Goal: Information Seeking & Learning: Learn about a topic

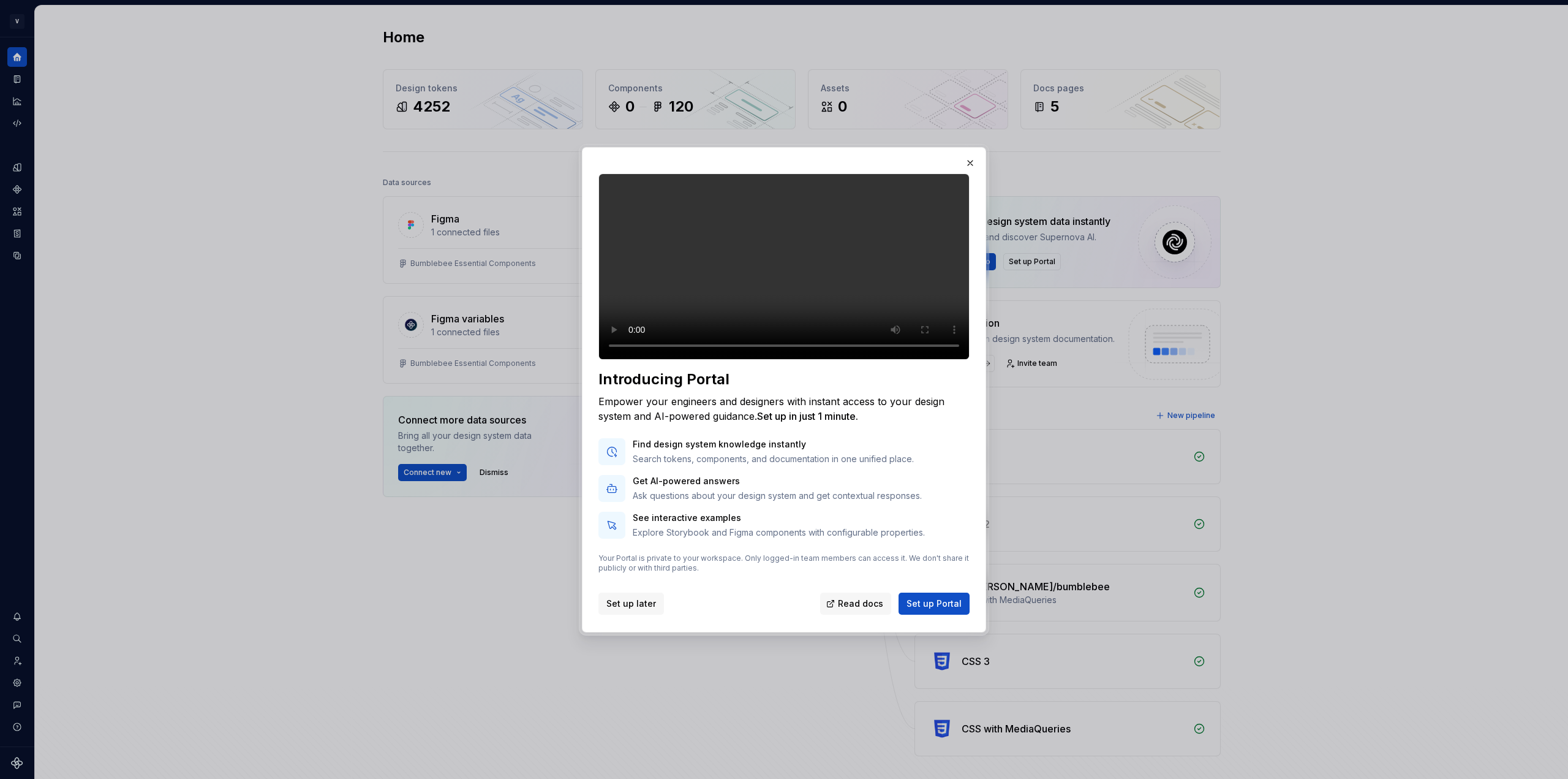
click at [629, 610] on span "Set up later" at bounding box center [631, 603] width 49 height 12
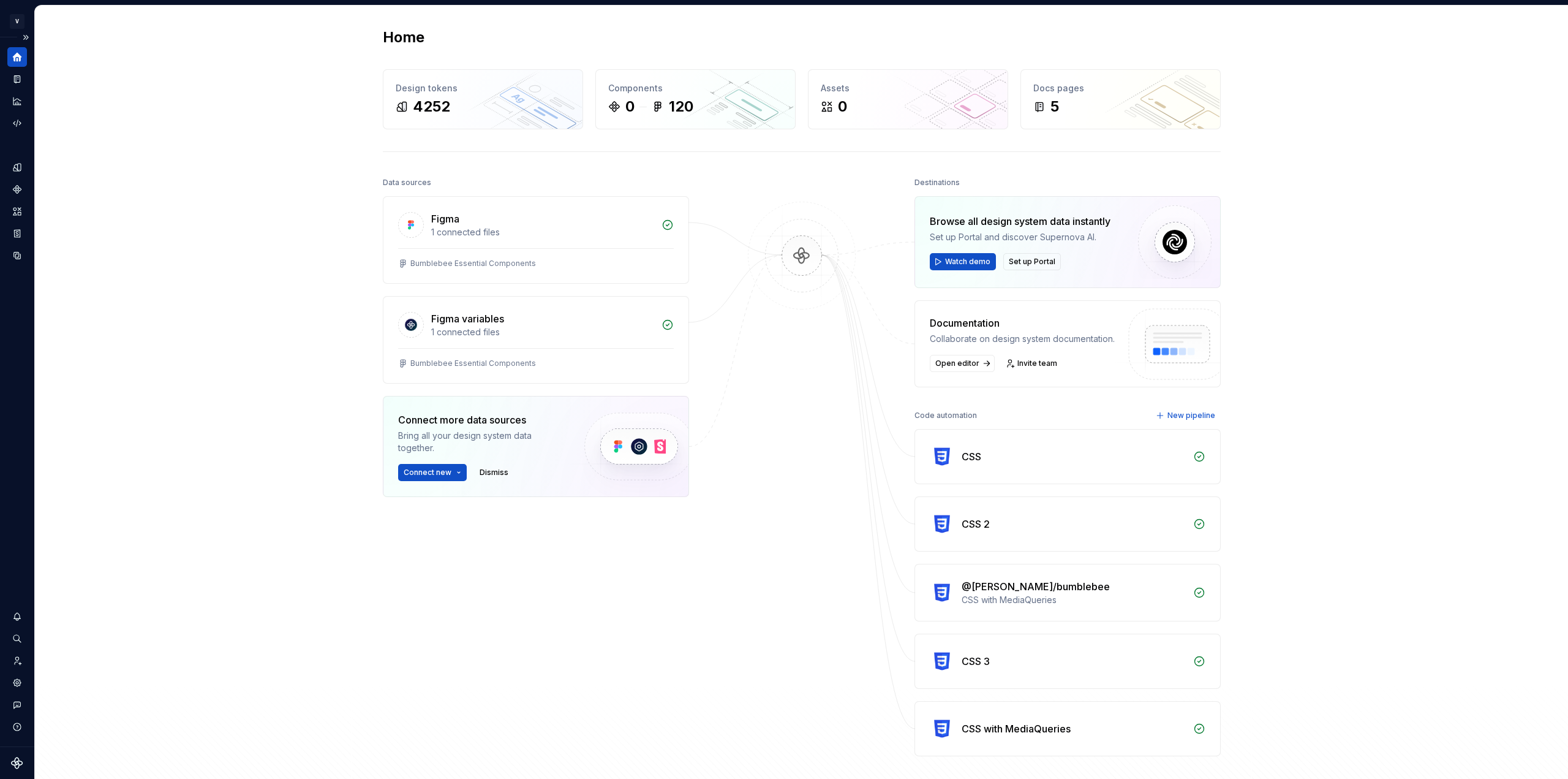
click at [12, 56] on icon "Home" at bounding box center [17, 57] width 11 height 11
click at [18, 20] on html "V Bumblebee LS Design system data Home Design tokens 4252 Components 0 120 Asse…" at bounding box center [784, 390] width 1568 height 779
click at [325, 59] on html "V Bumblebee LS Design system data Home Design tokens 4252 Components 0 120 Asse…" at bounding box center [784, 390] width 1568 height 779
click at [21, 72] on div "Documentation" at bounding box center [17, 79] width 20 height 20
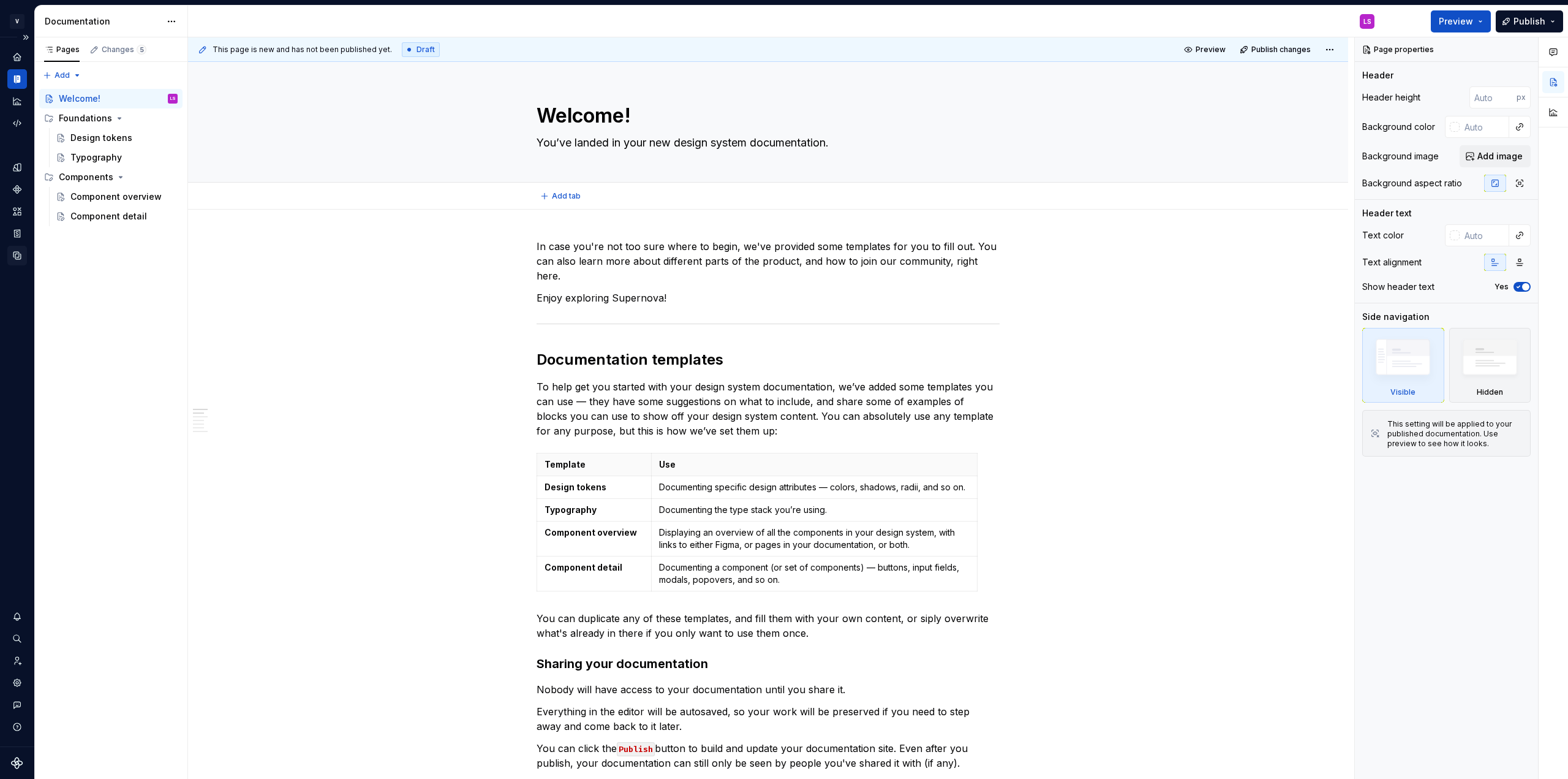
type textarea "*"
click at [18, 104] on icon "Analytics" at bounding box center [17, 101] width 11 height 11
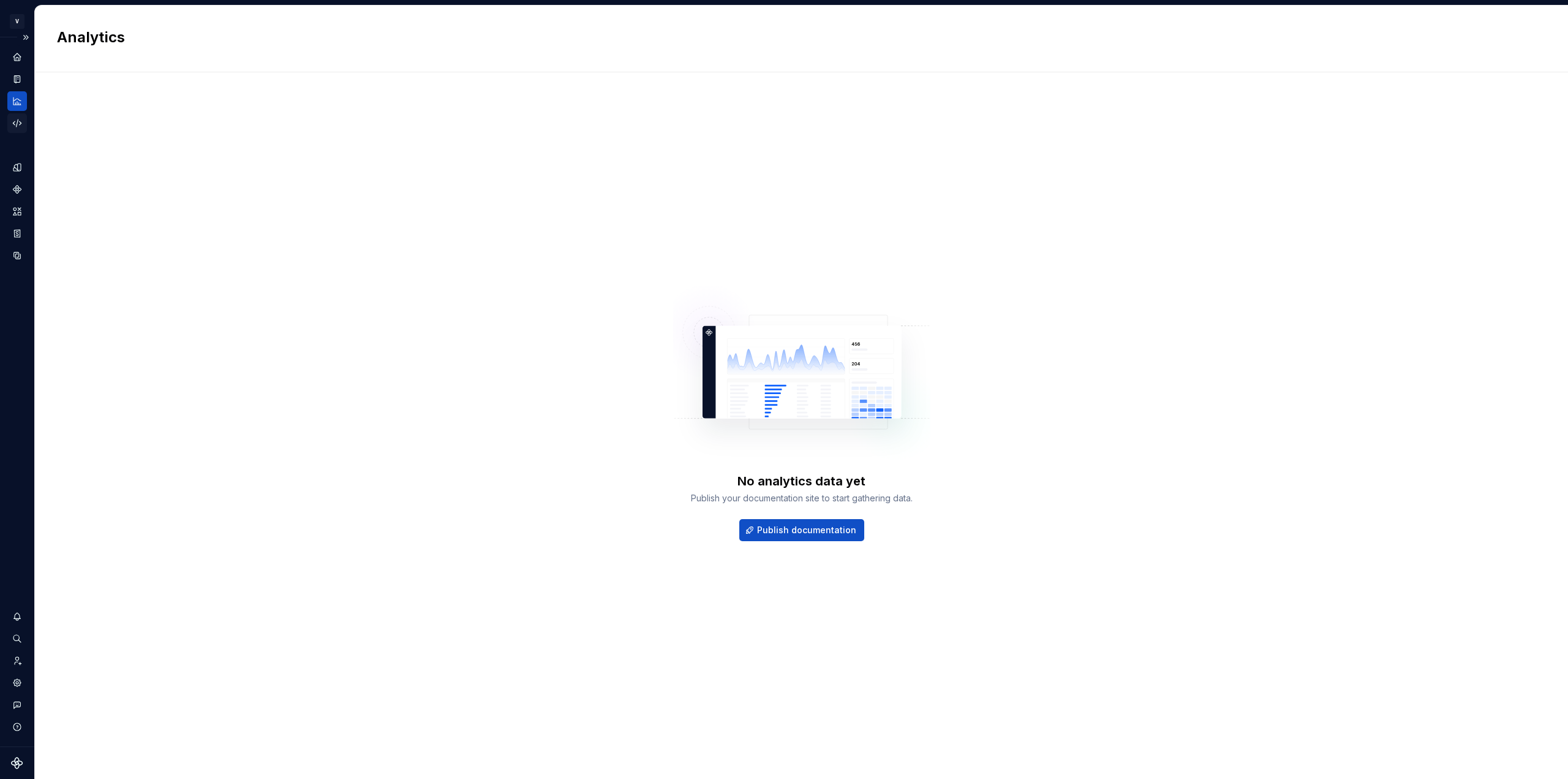
click at [14, 120] on icon "Code automation" at bounding box center [17, 123] width 11 height 11
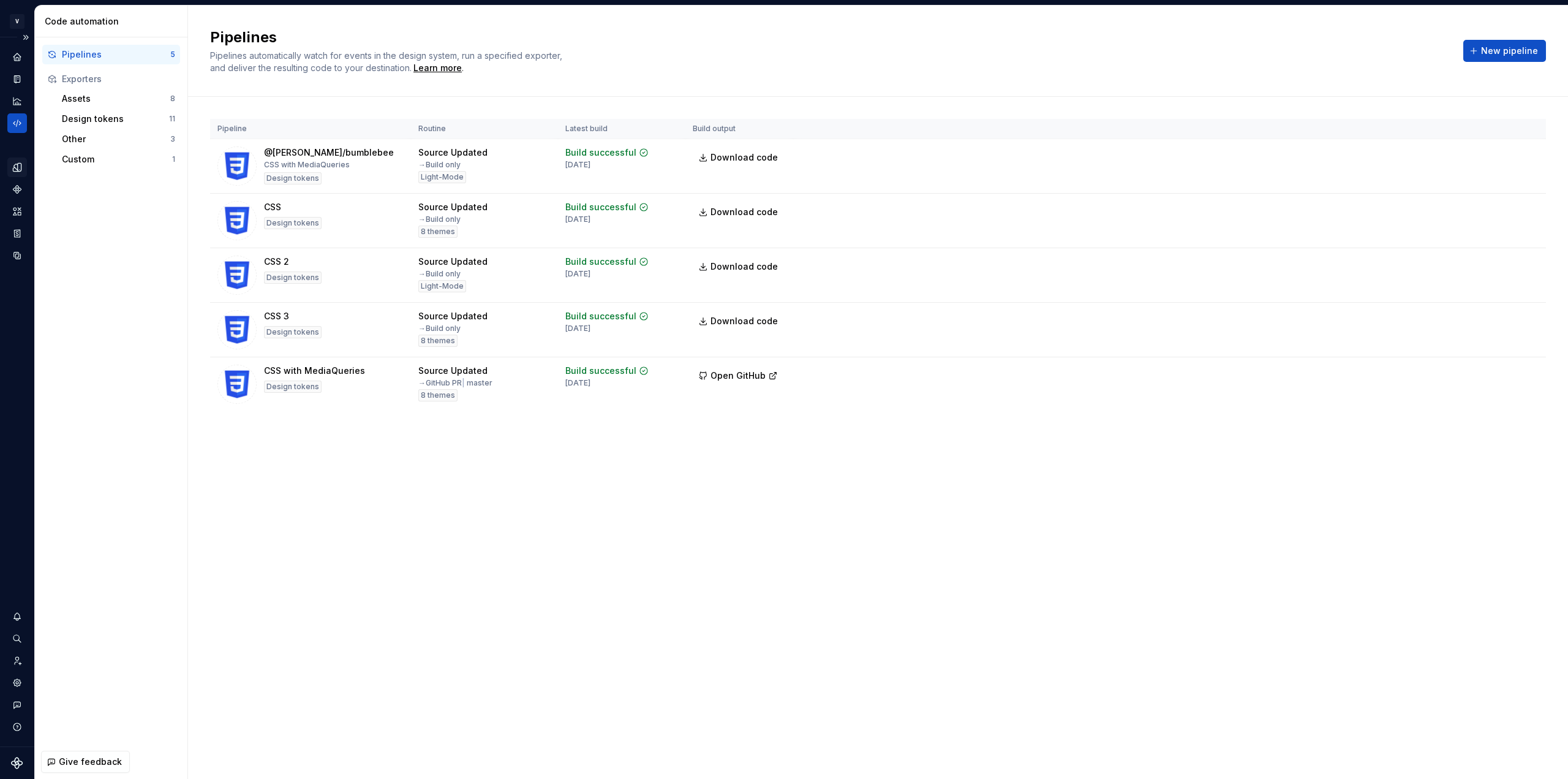
click at [24, 175] on div "Design tokens" at bounding box center [17, 167] width 20 height 20
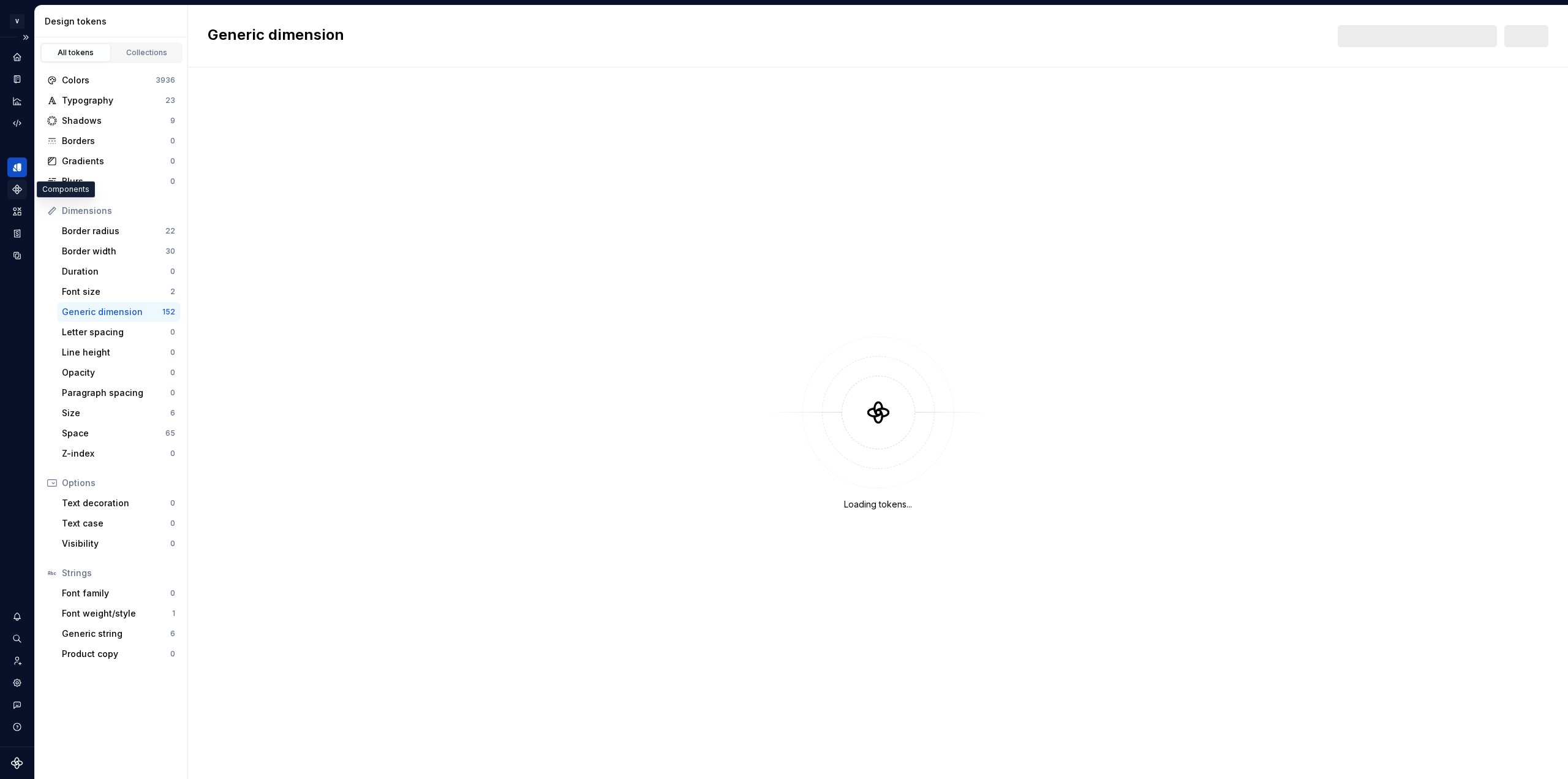
click at [14, 190] on g "Components" at bounding box center [17, 189] width 8 height 8
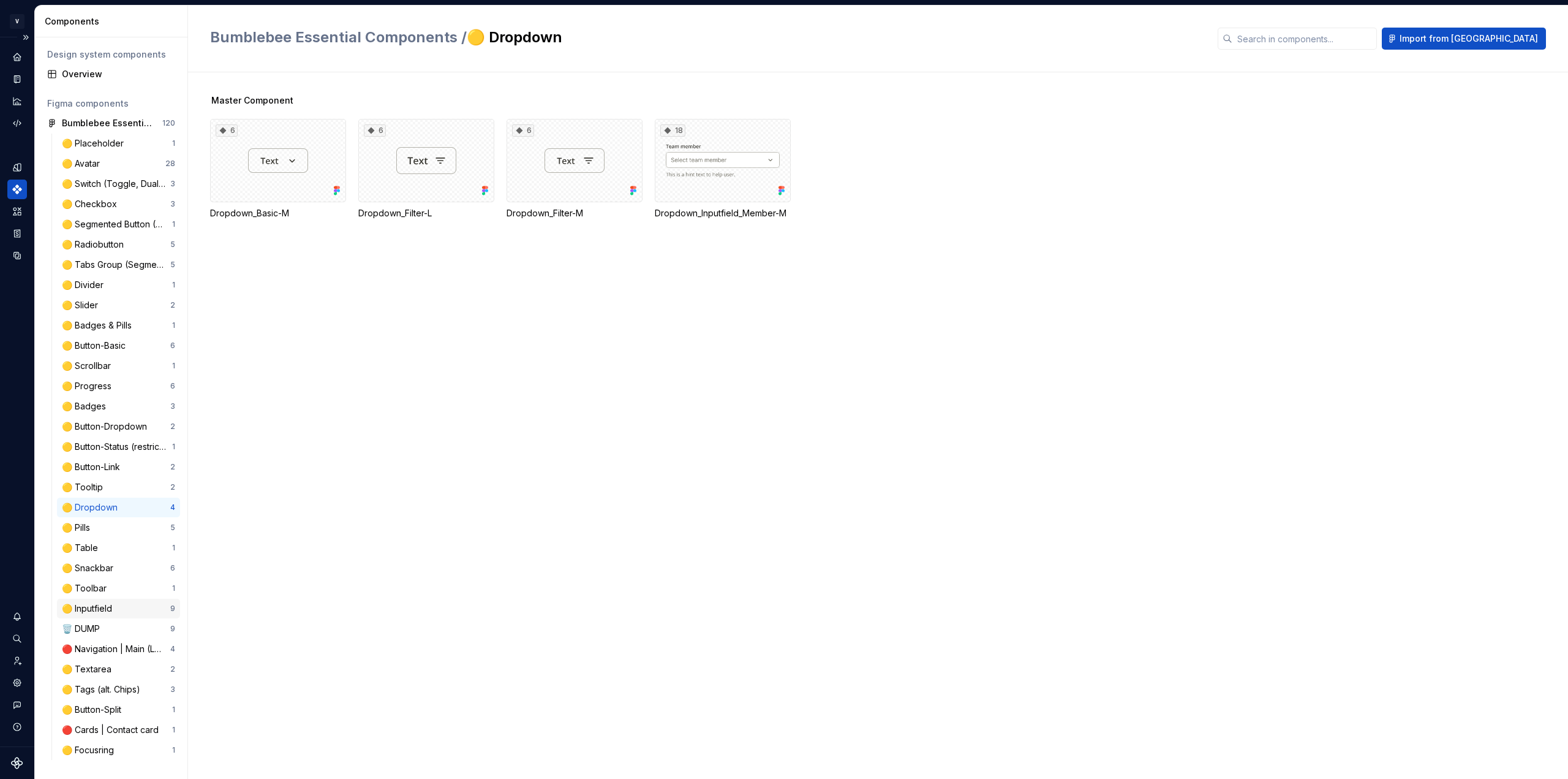
click at [110, 603] on div "🟡 Inputfield 9" at bounding box center [119, 609] width 123 height 20
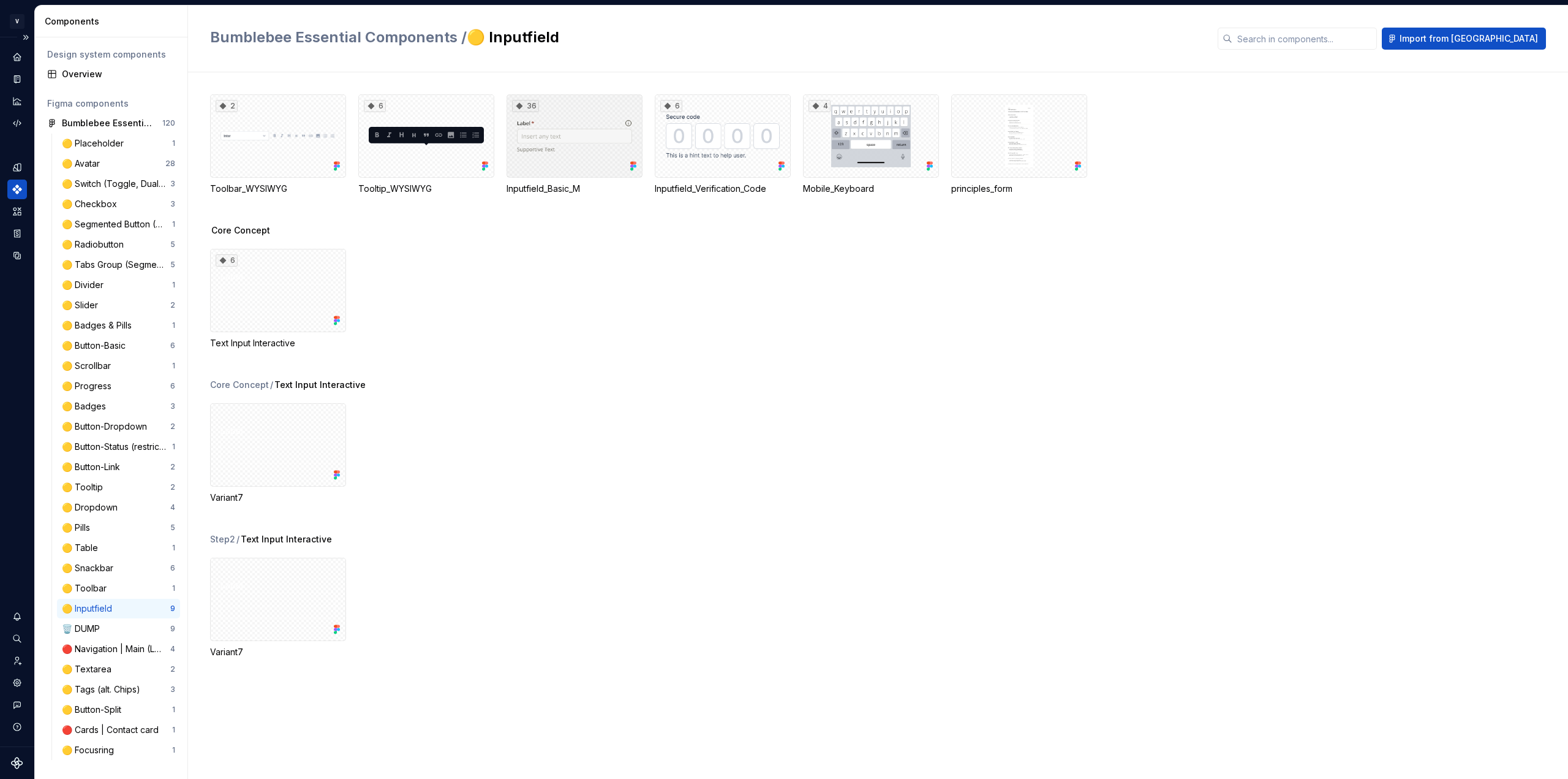
click at [580, 156] on div "36" at bounding box center [574, 136] width 136 height 84
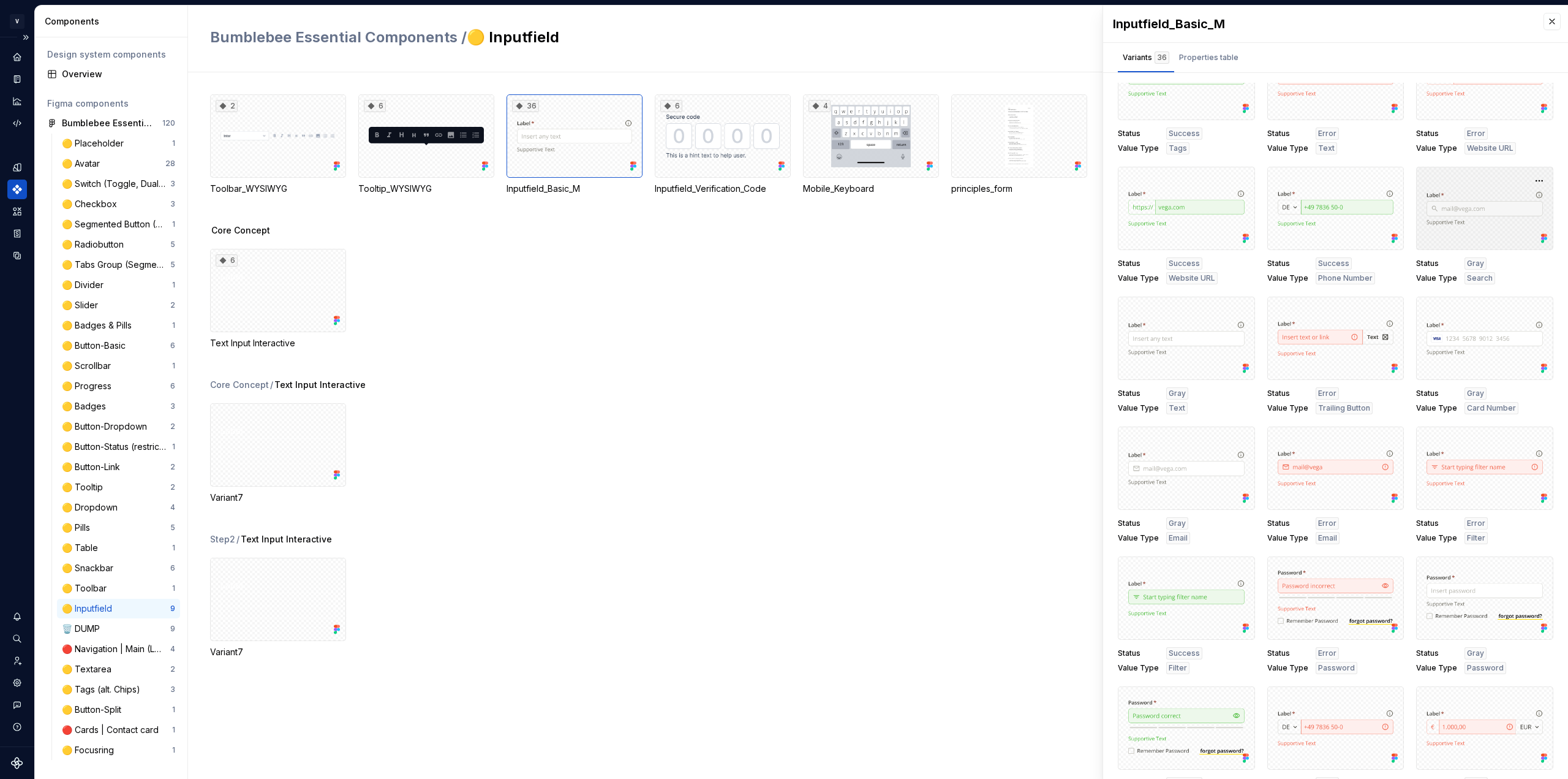
scroll to position [855, 0]
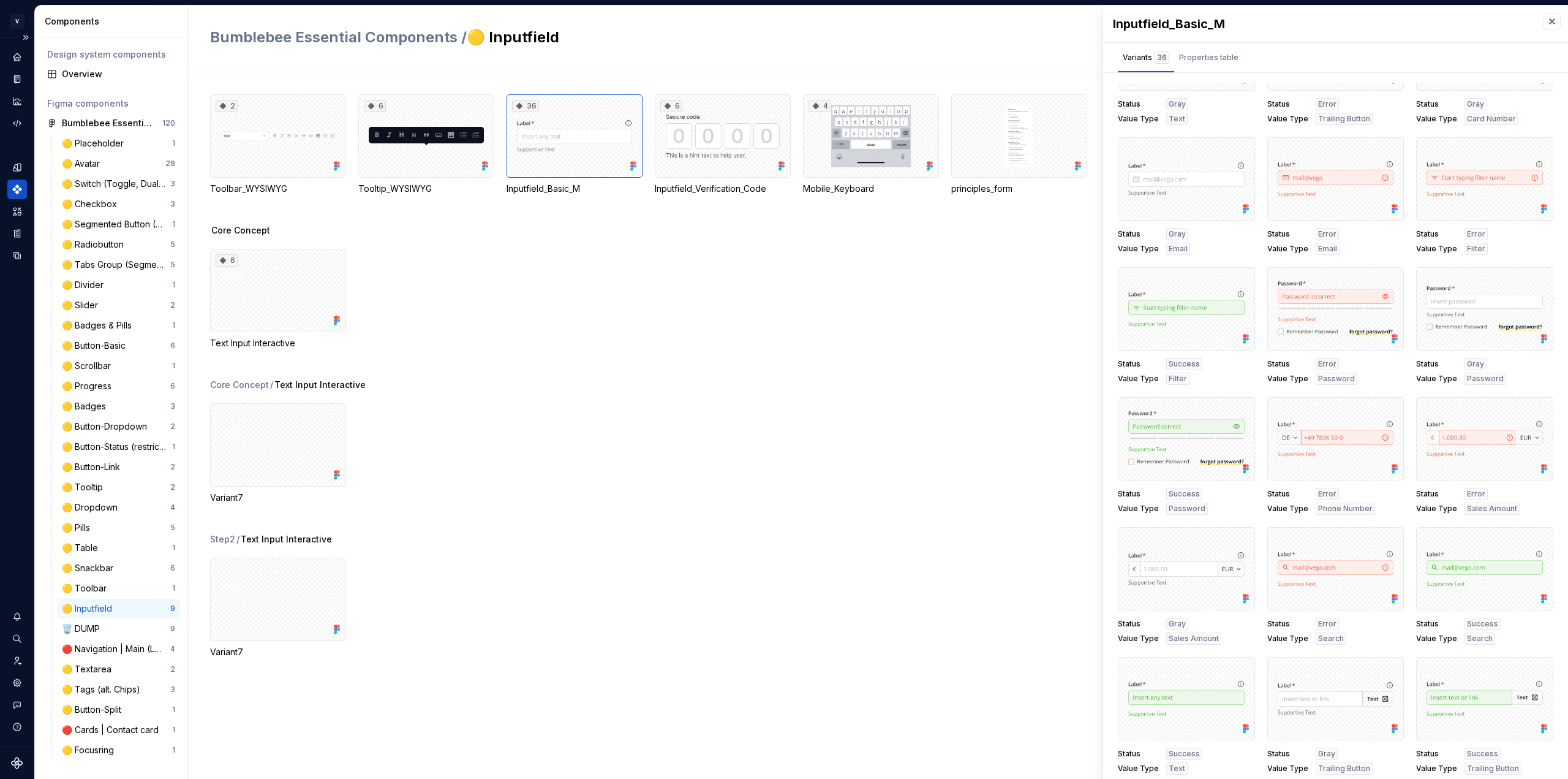
click at [741, 545] on div "Step2 / Text Input Interactive Variant7" at bounding box center [889, 610] width 1358 height 154
